Goal: Find specific fact: Find specific fact

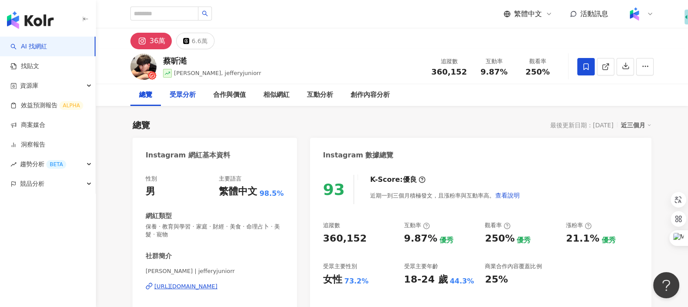
scroll to position [53, 0]
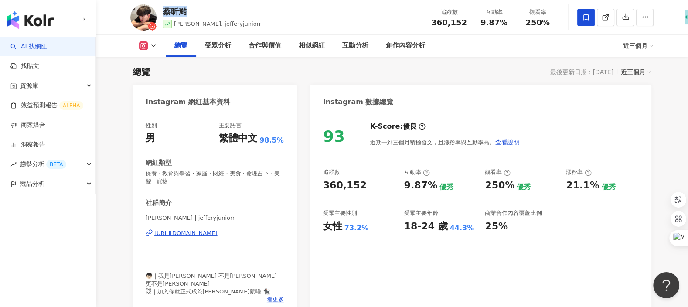
drag, startPoint x: 194, startPoint y: 11, endPoint x: 165, endPoint y: 12, distance: 29.2
click at [165, 12] on div "蔡昕澔" at bounding box center [212, 11] width 98 height 11
copy div "蔡昕澔"
click at [180, 10] on div "蔡昕澔" at bounding box center [212, 11] width 98 height 11
drag, startPoint x: 164, startPoint y: 12, endPoint x: 197, endPoint y: 12, distance: 33.1
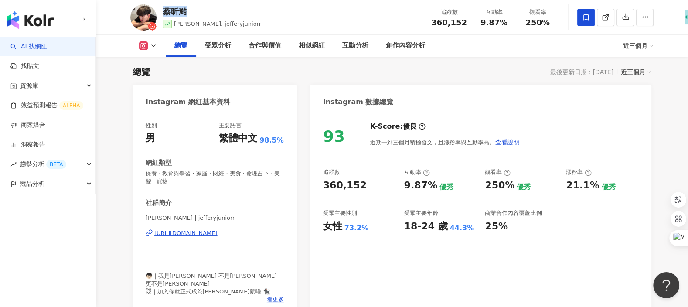
click at [197, 12] on div "蔡昕澔" at bounding box center [212, 11] width 98 height 11
copy div "蔡昕澔"
